Goal: Find specific page/section: Find specific page/section

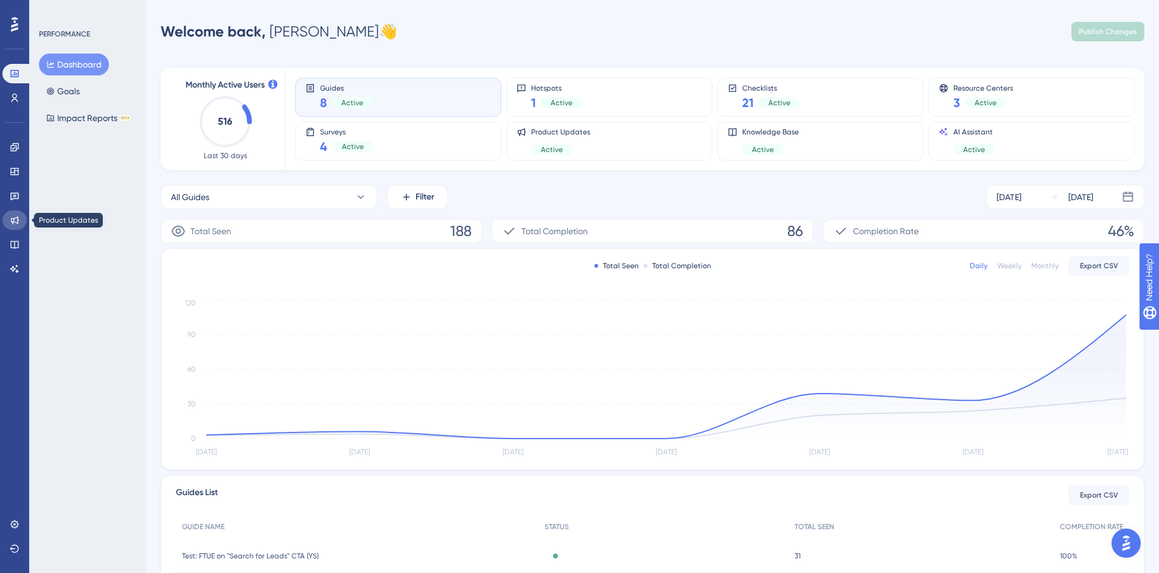
click at [9, 222] on link at bounding box center [14, 219] width 24 height 19
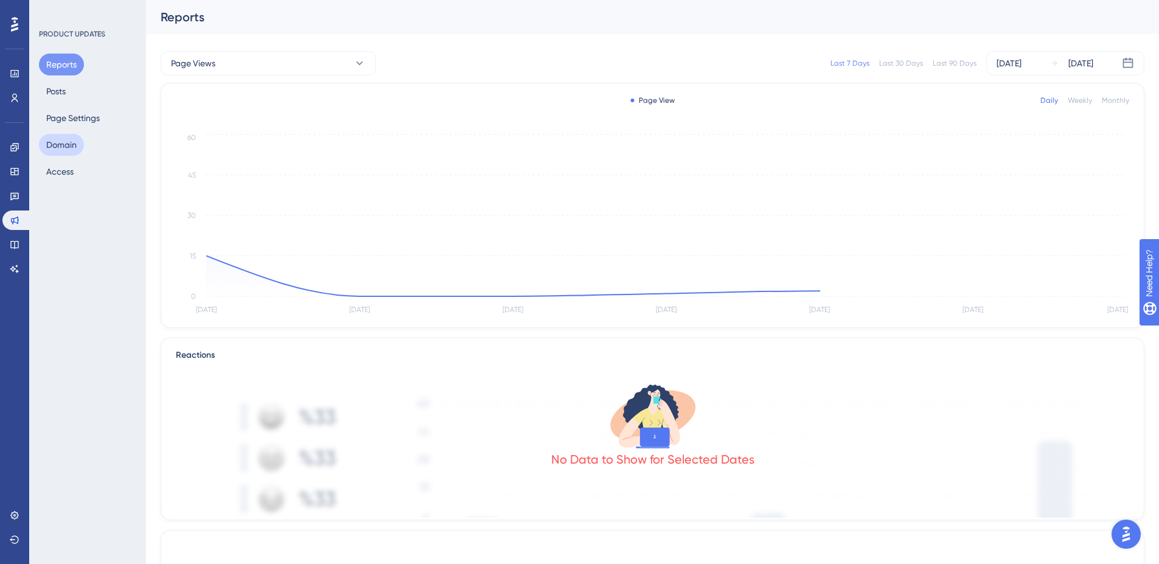
click at [58, 150] on button "Domain" at bounding box center [61, 145] width 45 height 22
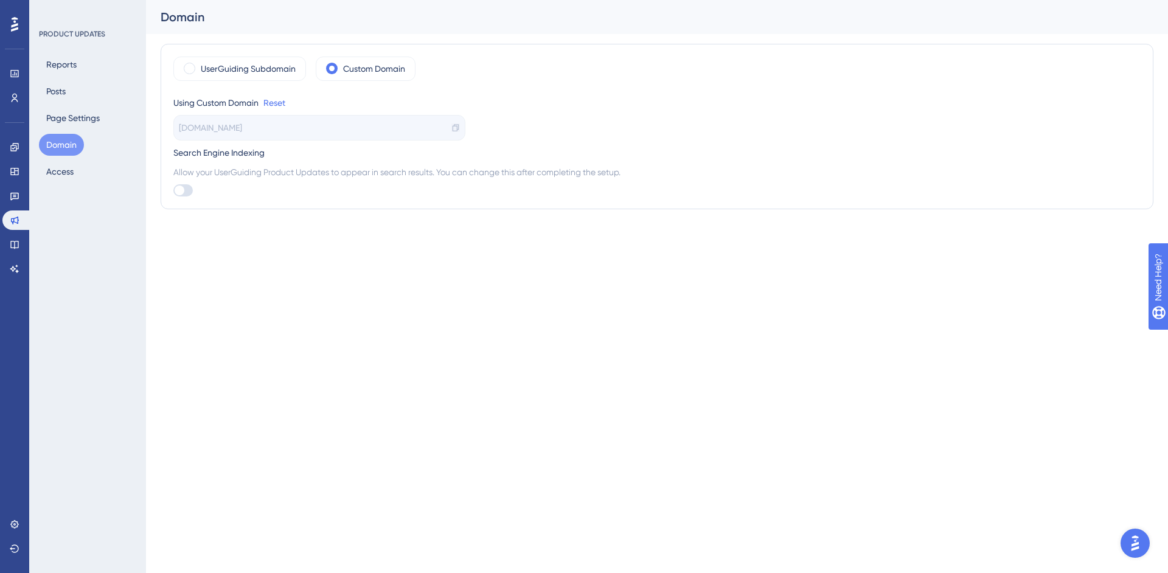
click at [456, 126] on icon at bounding box center [456, 127] width 6 height 7
click at [15, 249] on icon at bounding box center [14, 245] width 8 height 8
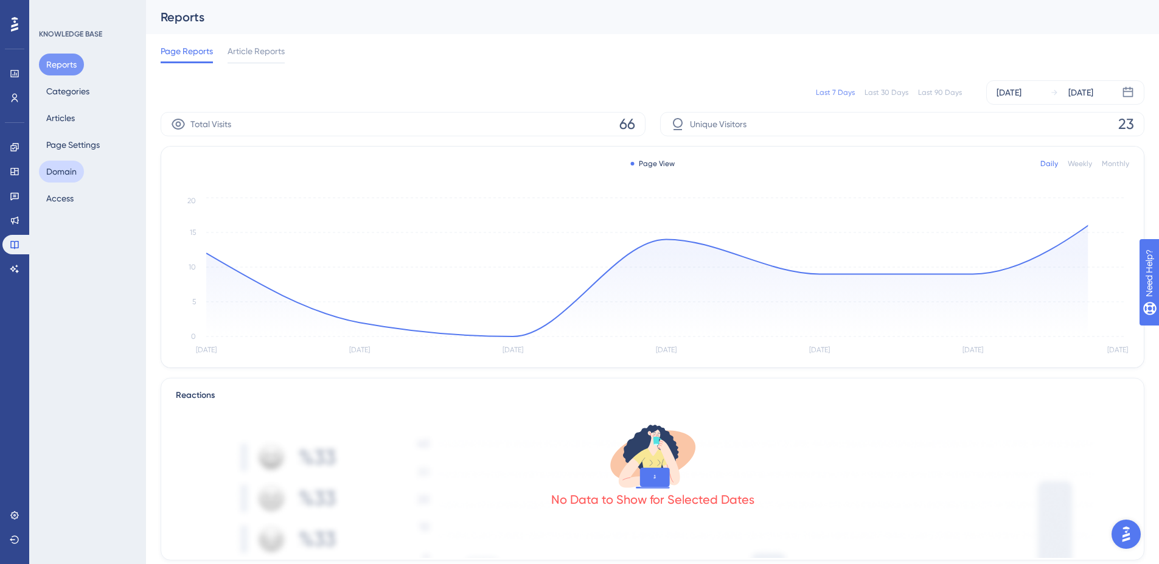
click at [56, 169] on button "Domain" at bounding box center [61, 172] width 45 height 22
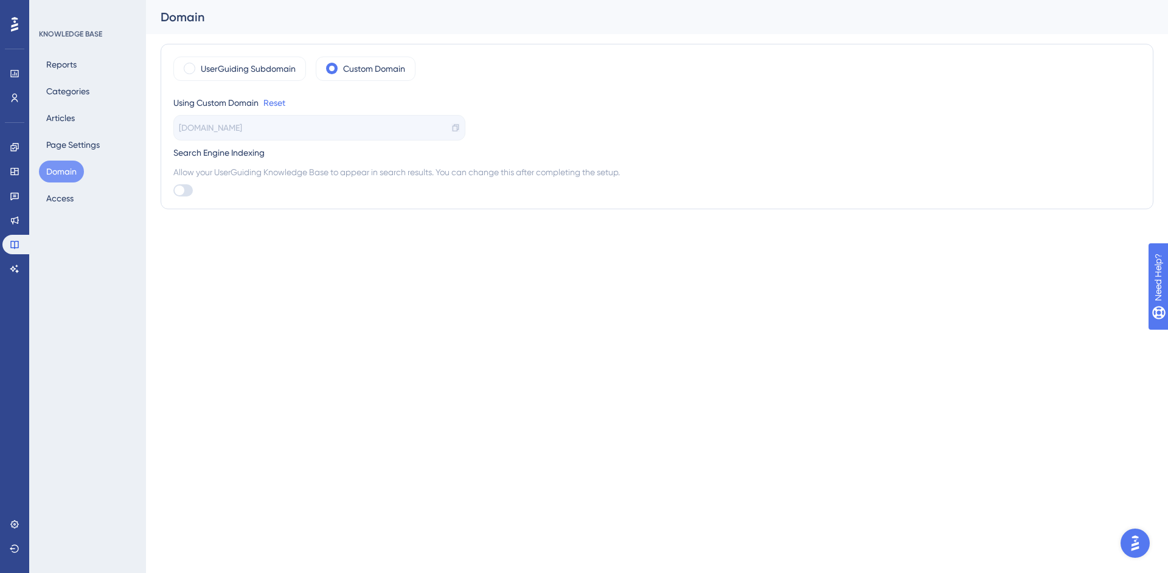
click at [456, 128] on icon at bounding box center [455, 127] width 9 height 9
